Goal: Navigation & Orientation: Find specific page/section

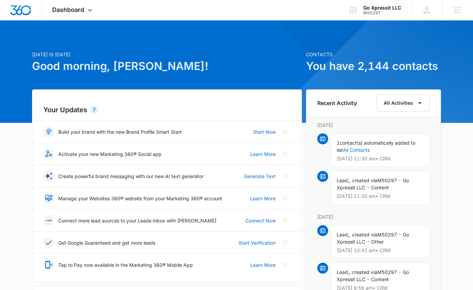
click at [82, 5] on div "Dashboard Apps Reputation Websites Forms CRM Email Social Content Ads Intellige…" at bounding box center [73, 10] width 62 height 20
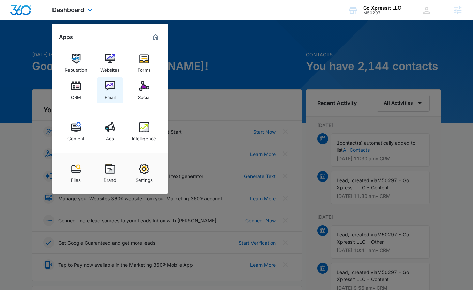
click at [115, 96] on div "Email" at bounding box center [110, 95] width 11 height 9
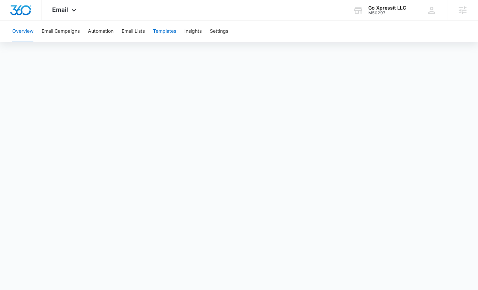
click at [163, 30] on button "Templates" at bounding box center [164, 31] width 23 height 22
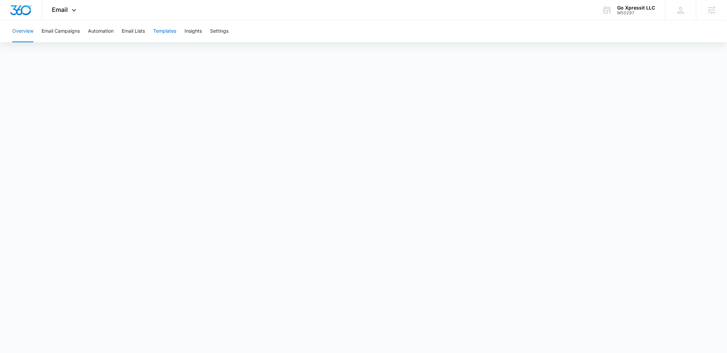
click at [159, 30] on button "Templates" at bounding box center [164, 31] width 23 height 22
click at [75, 8] on icon at bounding box center [74, 12] width 8 height 8
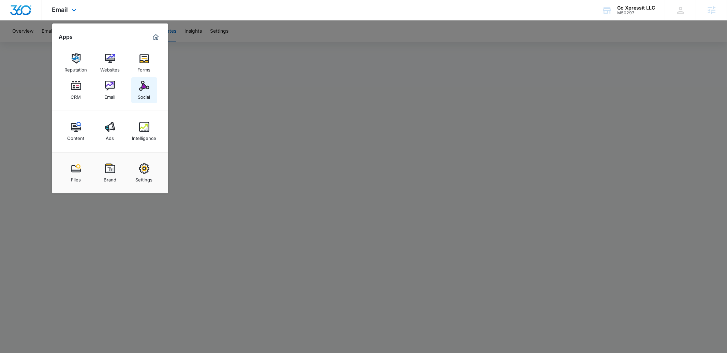
click at [142, 92] on div "Social" at bounding box center [144, 95] width 12 height 9
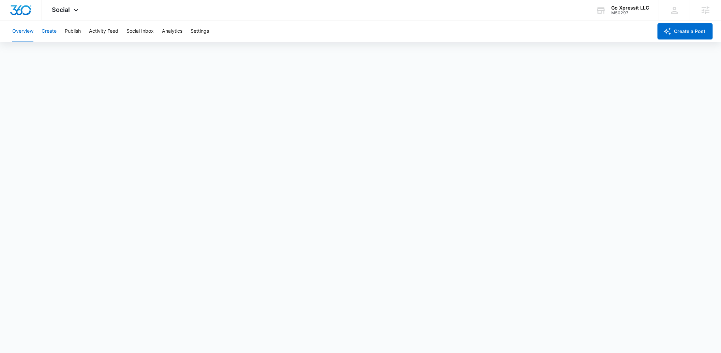
click at [50, 33] on button "Create" at bounding box center [49, 31] width 15 height 22
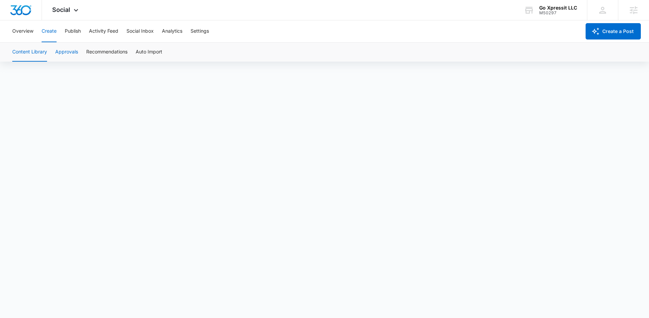
click at [75, 51] on button "Approvals" at bounding box center [66, 52] width 23 height 19
click at [13, 36] on button "Overview" at bounding box center [22, 31] width 21 height 22
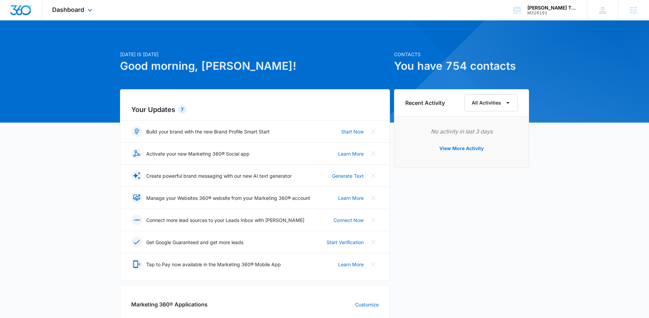
click at [85, 11] on div "Dashboard Apps Reputation CRM Email Social Content Ads Intelligence Files Brand…" at bounding box center [73, 10] width 62 height 20
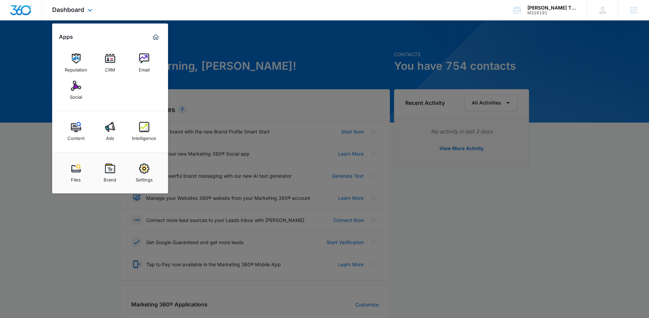
click at [168, 17] on div "Dashboard Apps Reputation CRM Email Social Content Ads Intelligence Files Brand…" at bounding box center [324, 10] width 649 height 20
